Goal: Task Accomplishment & Management: Manage account settings

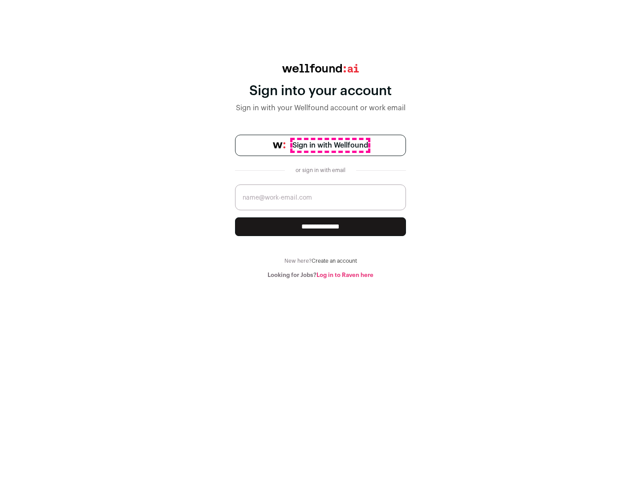
click at [330, 145] on span "Sign in with Wellfound" at bounding box center [330, 145] width 76 height 11
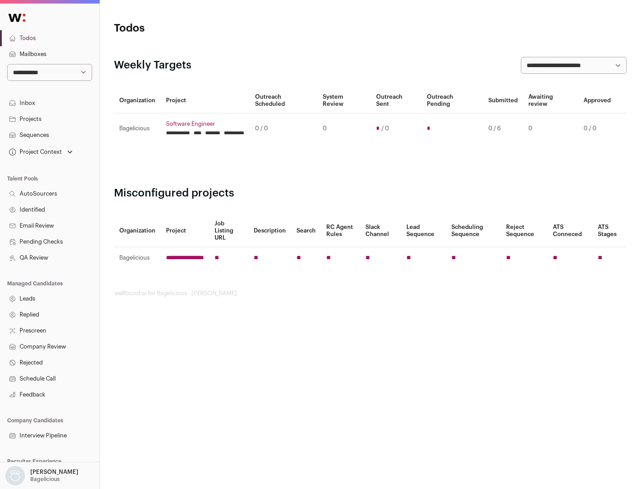
click at [49, 119] on link "Projects" at bounding box center [49, 119] width 99 height 16
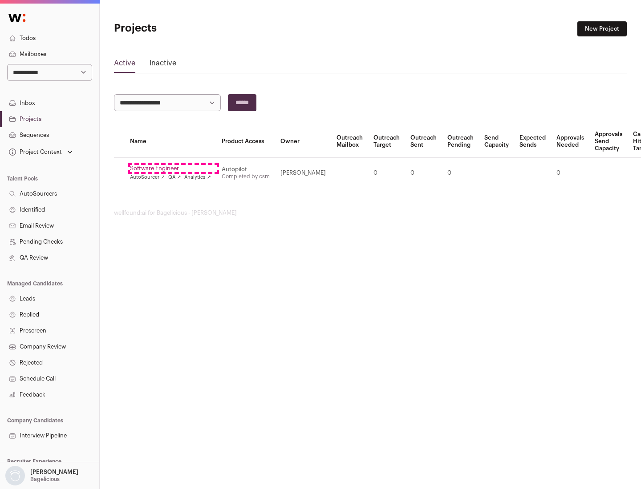
click at [173, 169] on link "Software Engineer" at bounding box center [170, 168] width 81 height 7
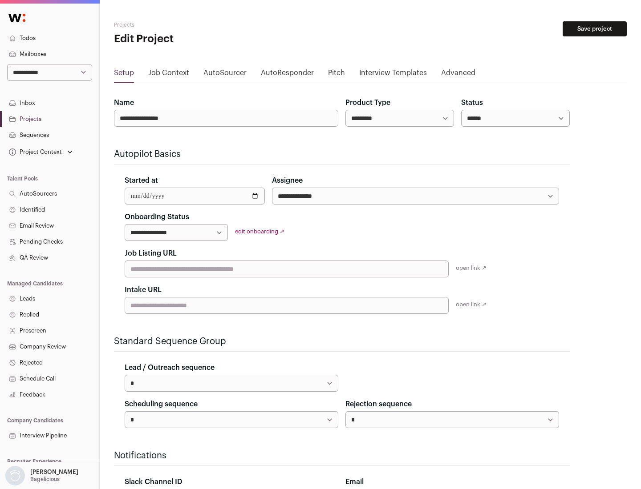
click at [594, 29] on button "Save project" at bounding box center [594, 28] width 64 height 15
